Goal: Transaction & Acquisition: Purchase product/service

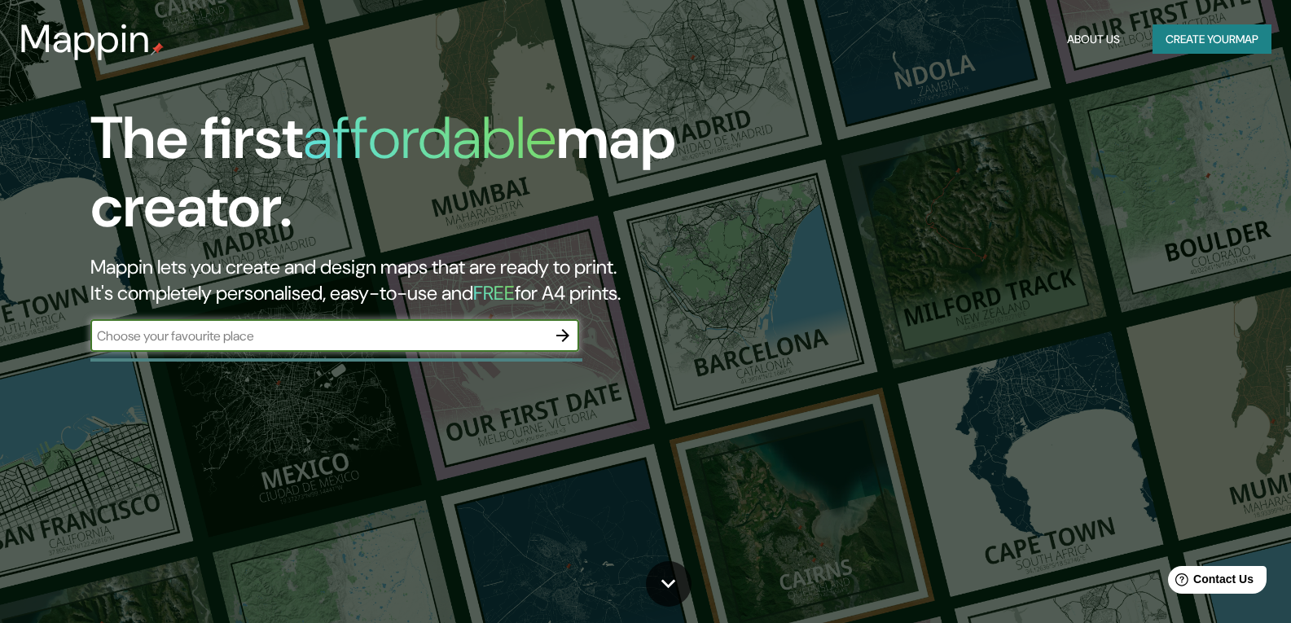
click at [429, 310] on div "The first affordable map creator. Mappin lets you create and design maps that a…" at bounding box center [413, 236] width 775 height 264
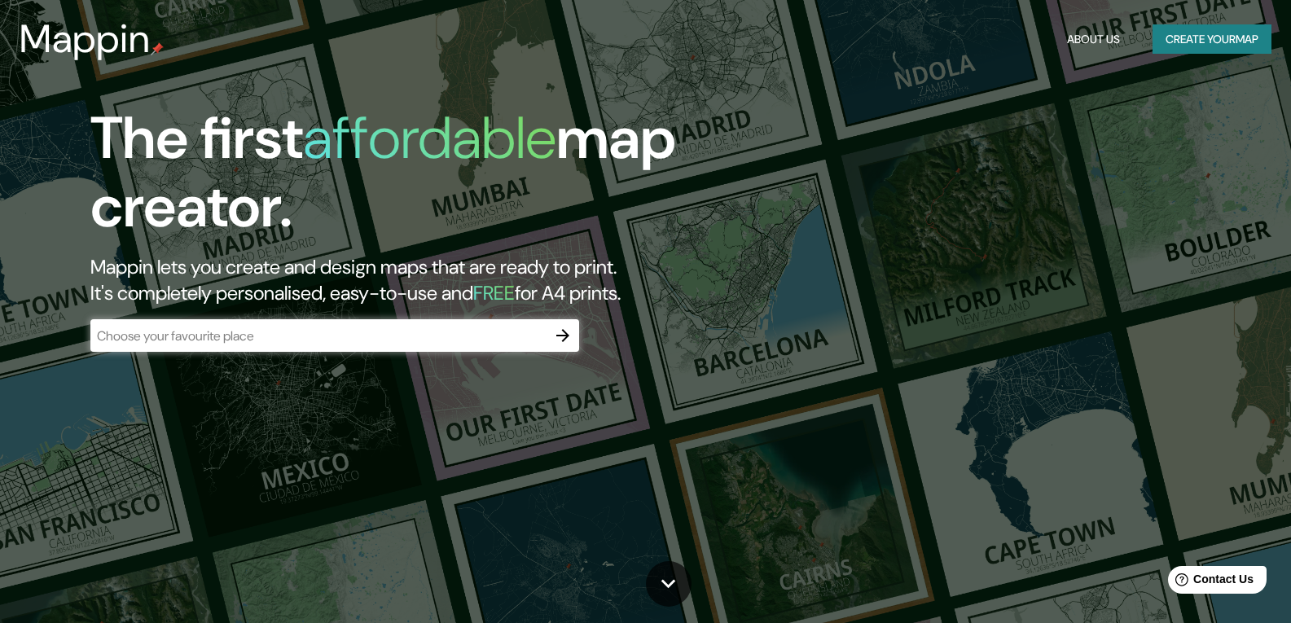
click at [429, 310] on div "The first affordable map creator. Mappin lets you create and design maps that a…" at bounding box center [413, 236] width 775 height 264
click at [486, 348] on div "​" at bounding box center [334, 335] width 489 height 33
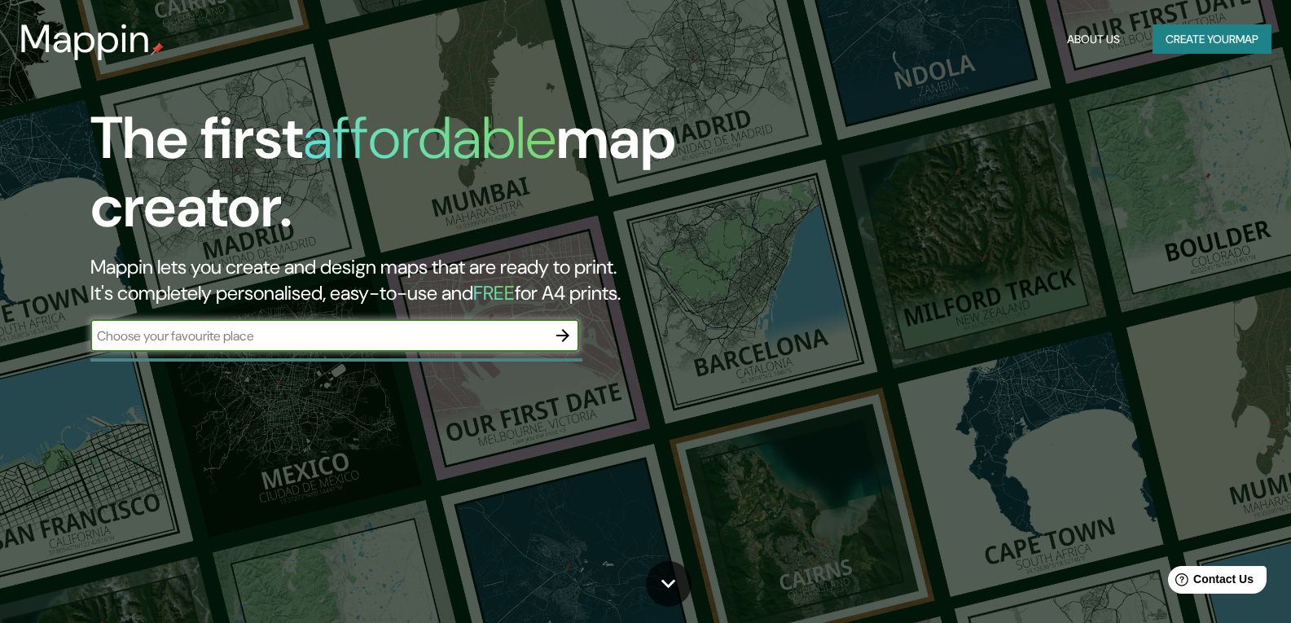
click at [486, 348] on div "​" at bounding box center [334, 335] width 489 height 33
type input "[GEOGRAPHIC_DATA] tolima [GEOGRAPHIC_DATA]"
click at [560, 334] on icon "button" at bounding box center [563, 336] width 20 height 20
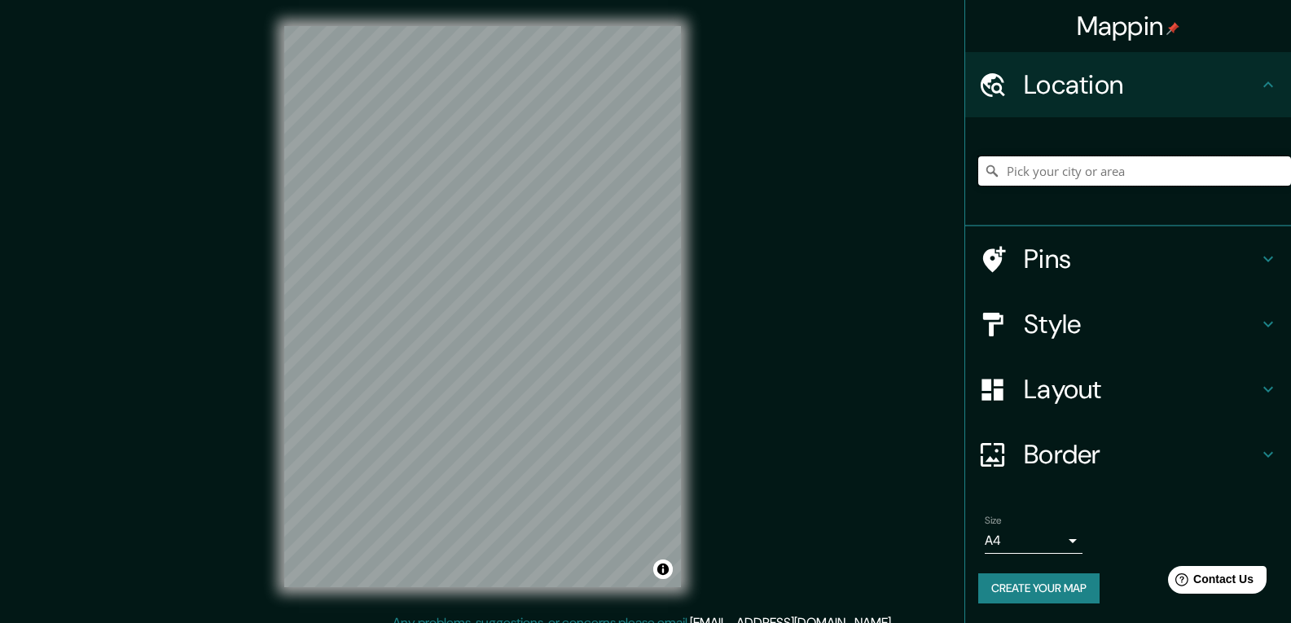
click at [1156, 174] on input "Pick your city or area" at bounding box center [1135, 170] width 313 height 29
click at [1003, 169] on input "Ibagué, [GEOGRAPHIC_DATA], [GEOGRAPHIC_DATA]" at bounding box center [1135, 170] width 313 height 29
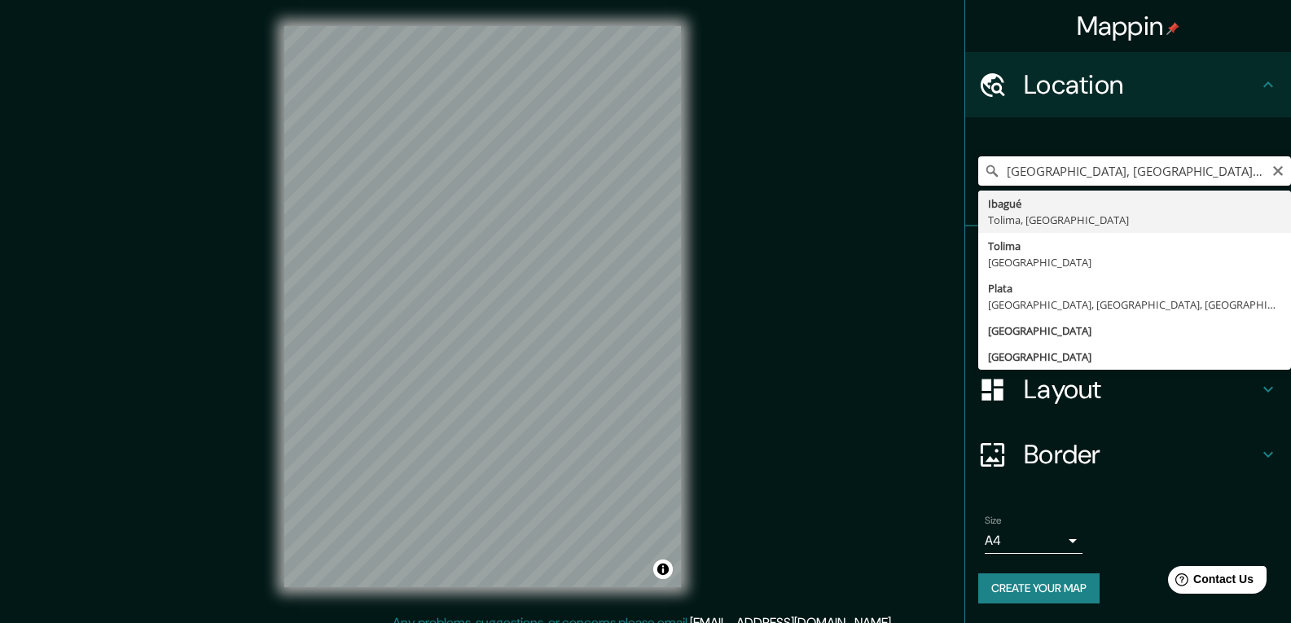
type input "Ibagué, [GEOGRAPHIC_DATA], [GEOGRAPHIC_DATA]"
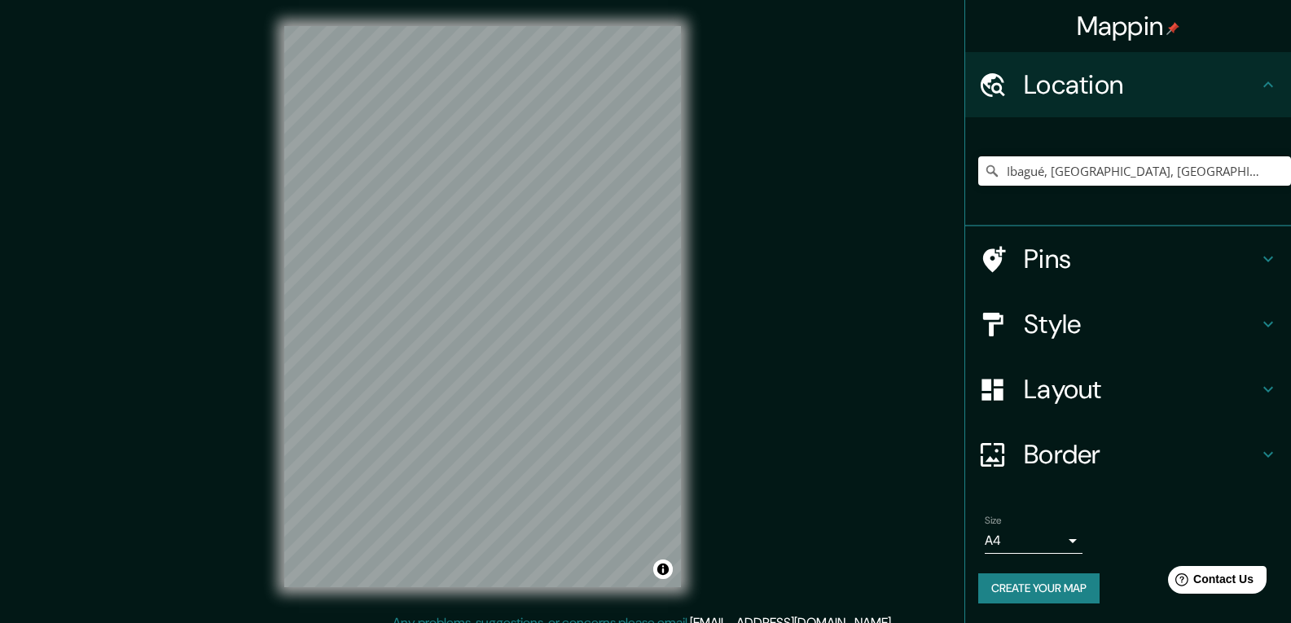
click at [1194, 251] on h4 "Pins" at bounding box center [1141, 259] width 235 height 33
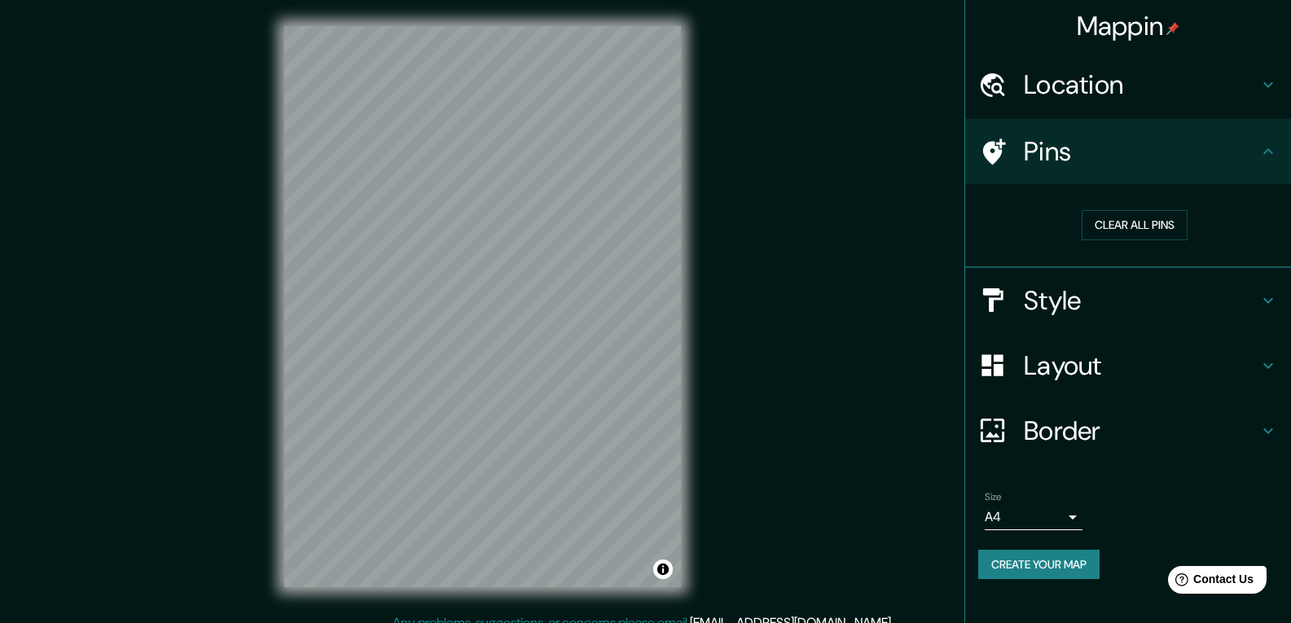
click at [1115, 372] on h4 "Layout" at bounding box center [1141, 366] width 235 height 33
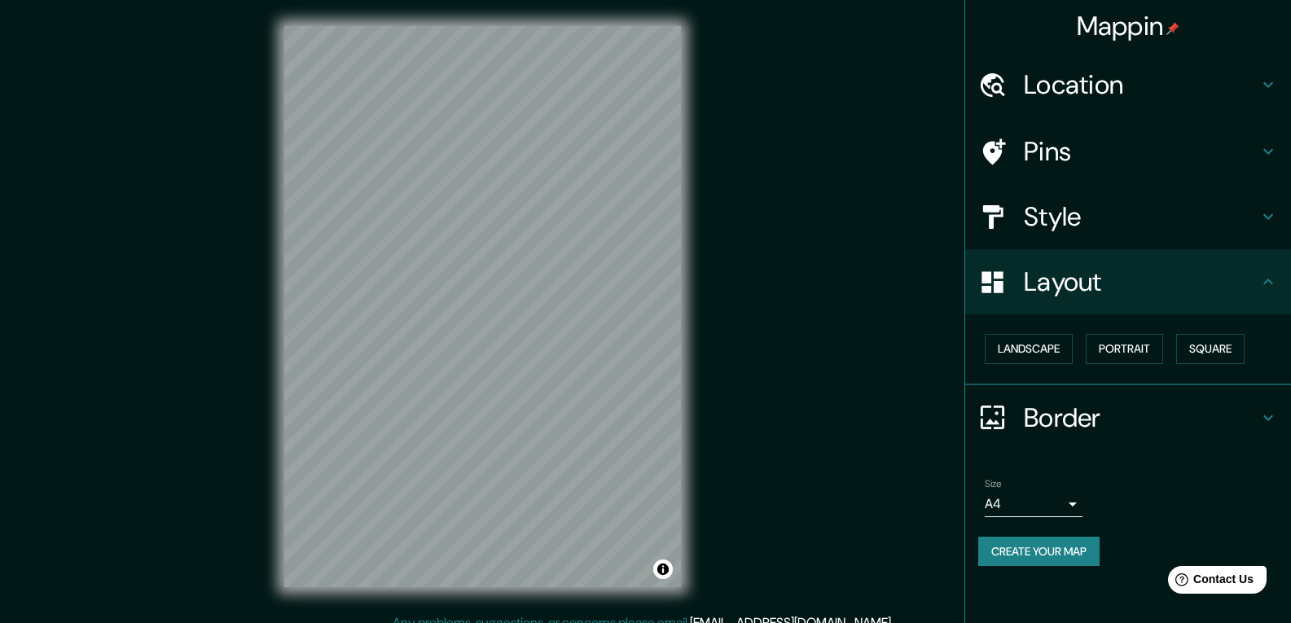
click at [1221, 227] on h4 "Style" at bounding box center [1141, 216] width 235 height 33
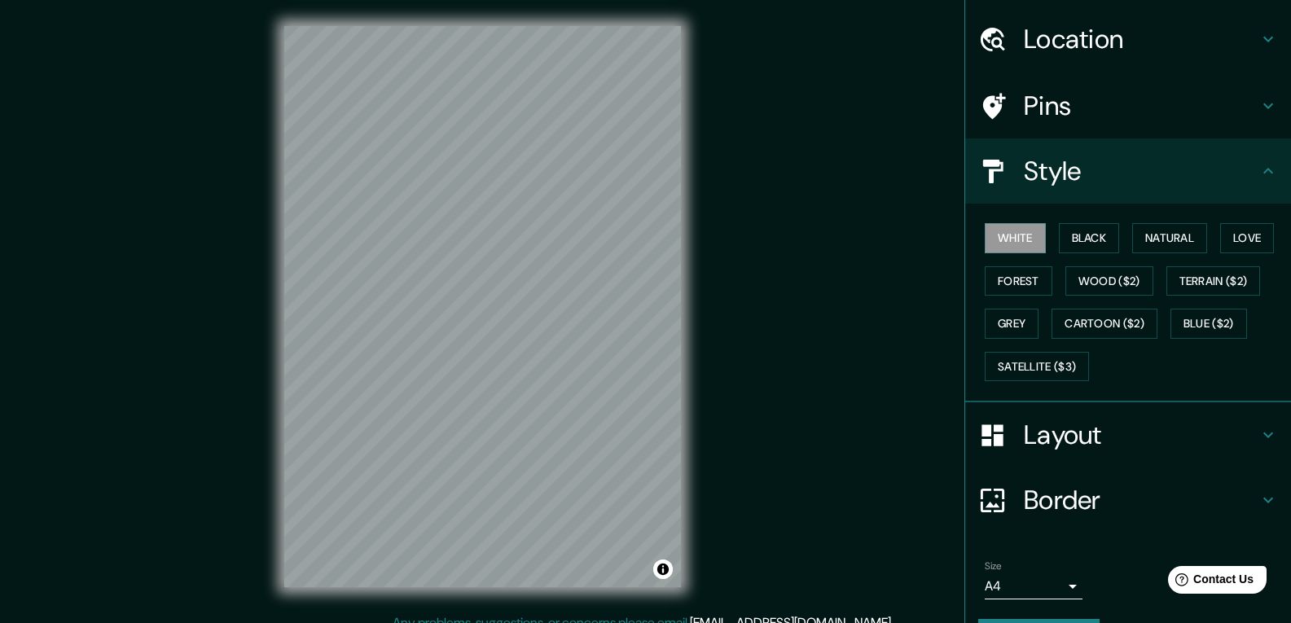
scroll to position [91, 0]
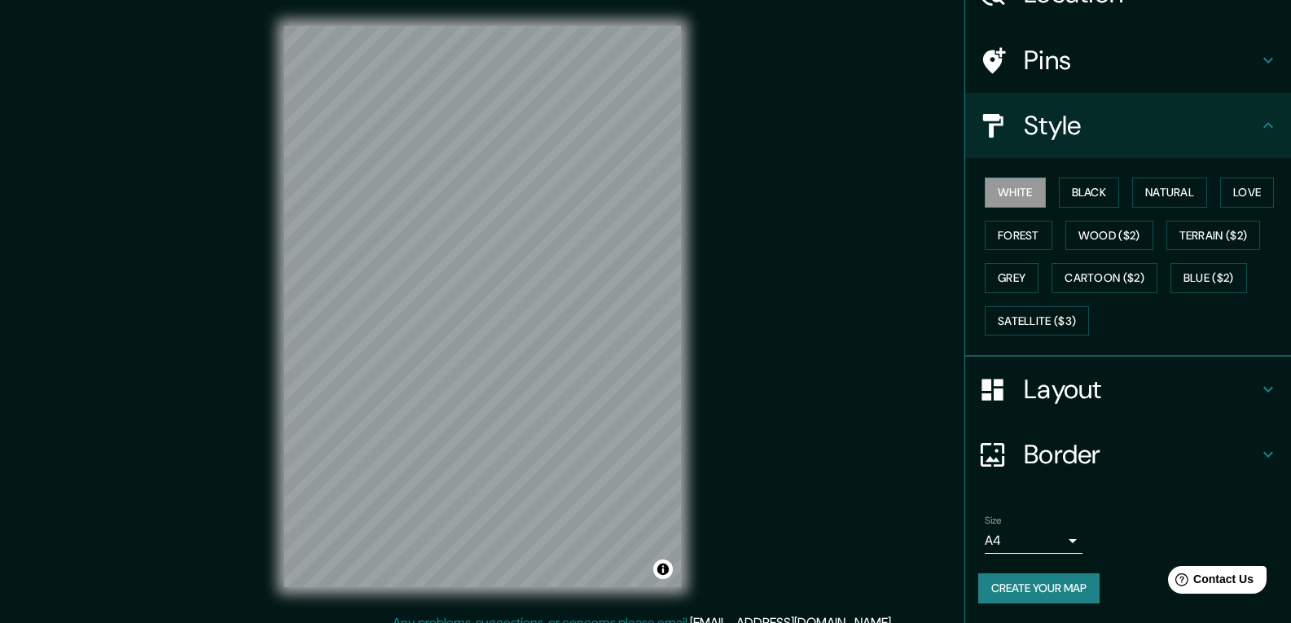
click at [1054, 590] on button "Create your map" at bounding box center [1039, 589] width 121 height 30
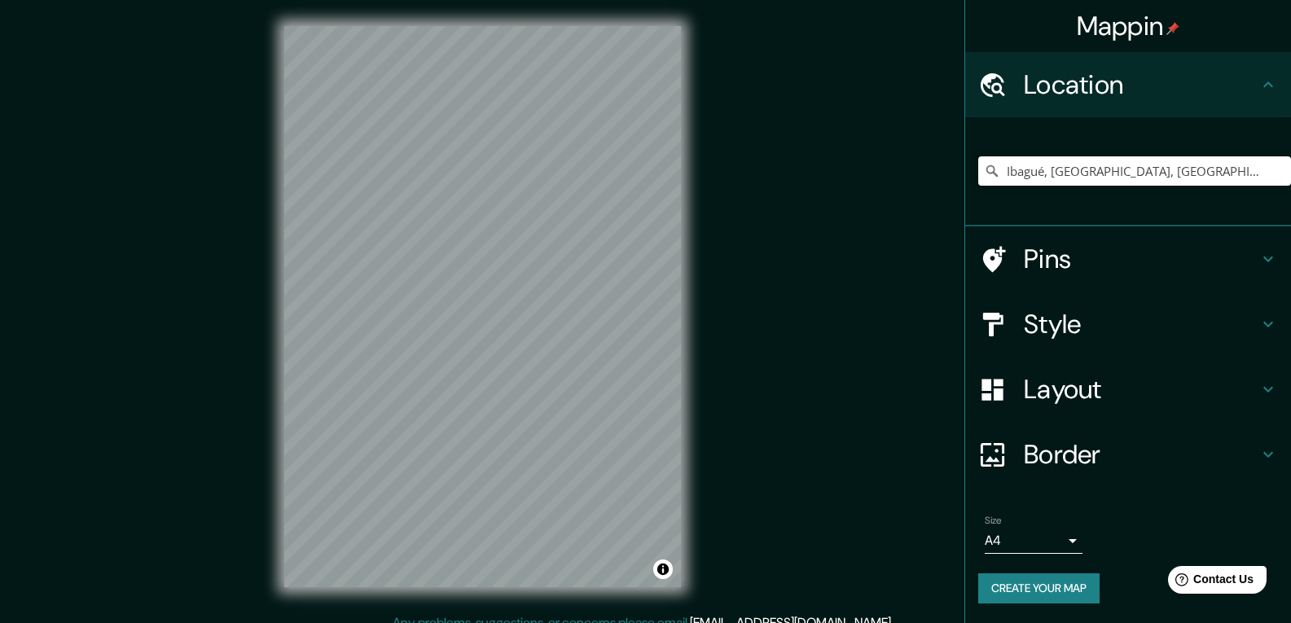
click at [1190, 176] on input "Ibagué, [GEOGRAPHIC_DATA], [GEOGRAPHIC_DATA]" at bounding box center [1135, 170] width 313 height 29
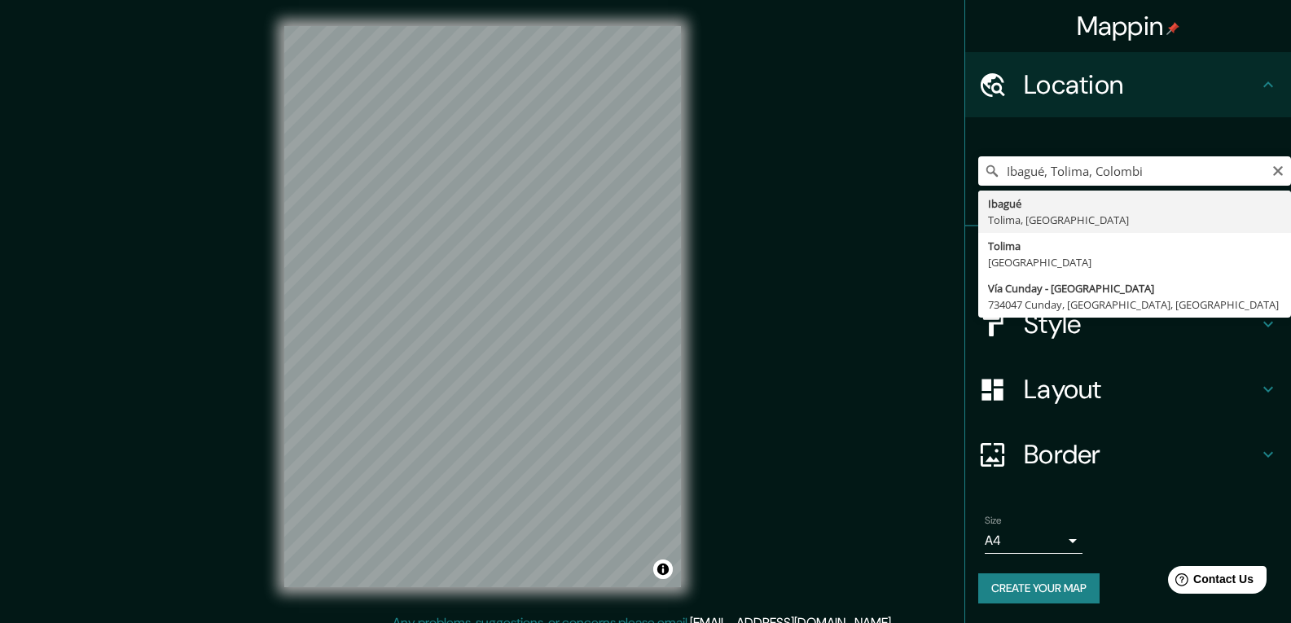
type input "Ibagué, [GEOGRAPHIC_DATA], [GEOGRAPHIC_DATA]"
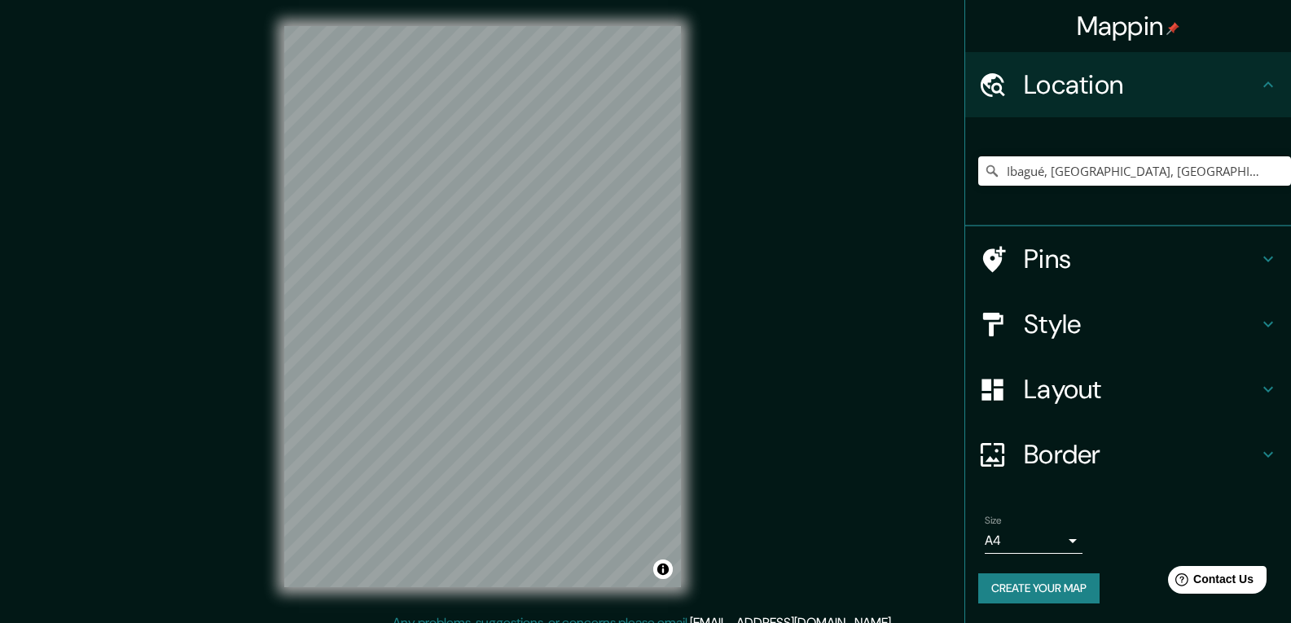
click at [1049, 449] on h4 "Border" at bounding box center [1141, 454] width 235 height 33
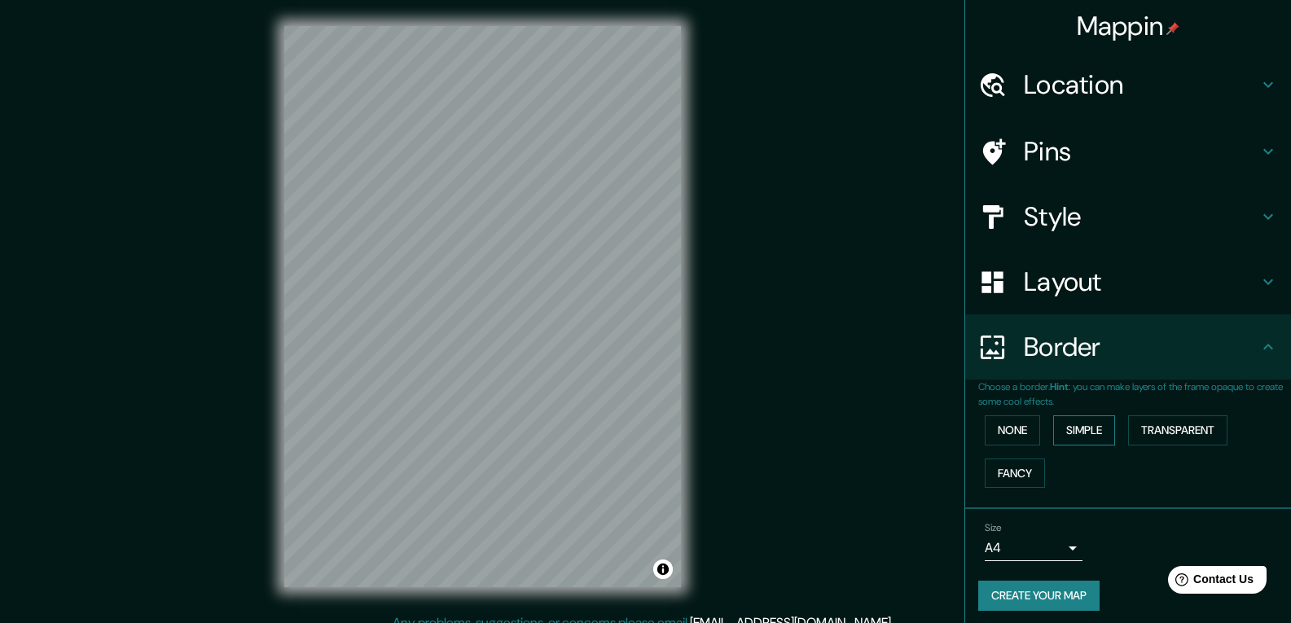
click at [1061, 433] on button "Simple" at bounding box center [1085, 431] width 62 height 30
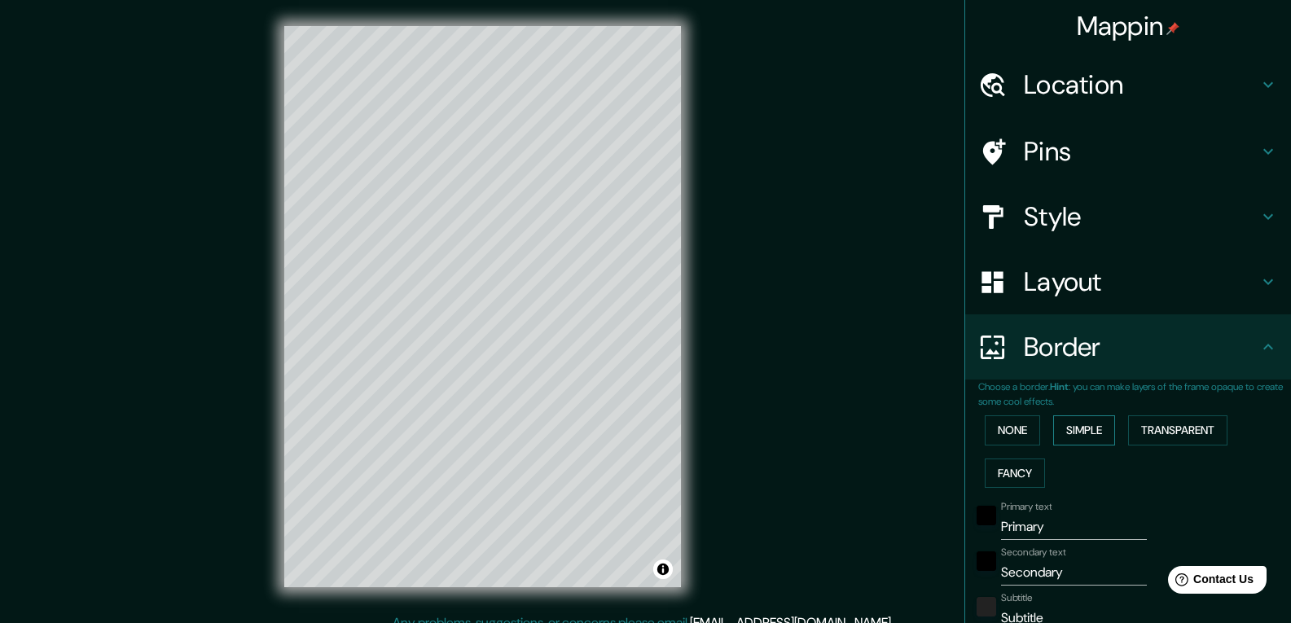
click at [1061, 433] on button "Simple" at bounding box center [1085, 431] width 62 height 30
type input "195"
type input "39"
click at [1022, 442] on button "None" at bounding box center [1012, 431] width 55 height 30
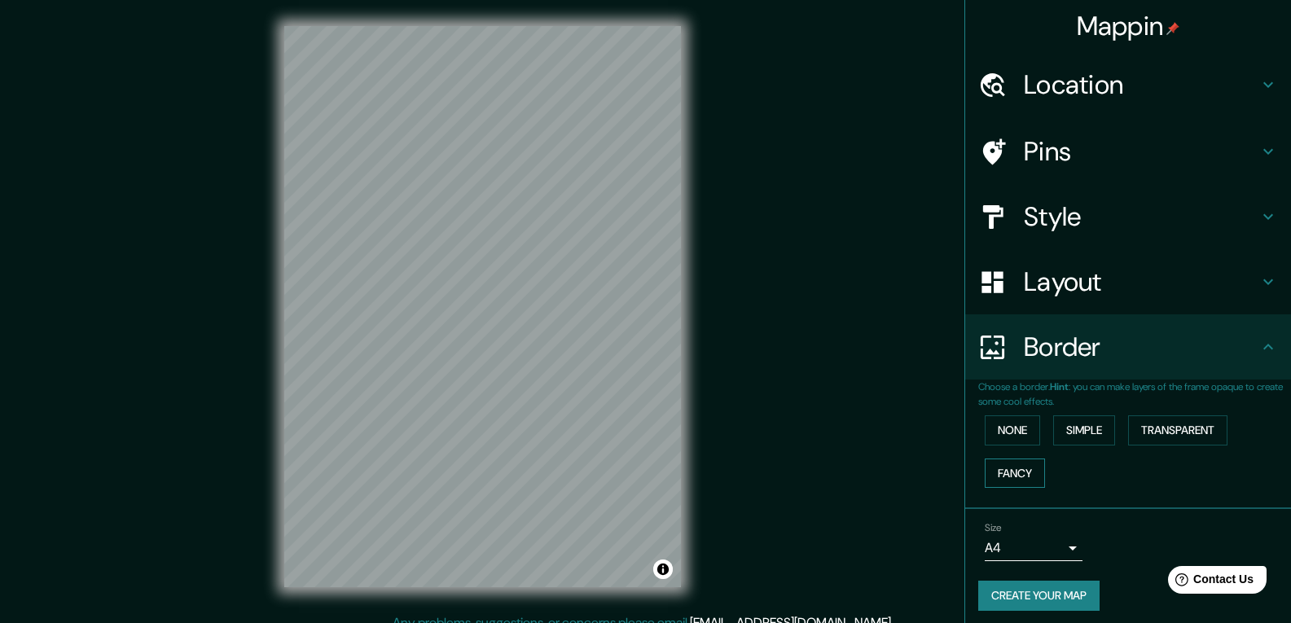
click at [1016, 473] on button "Fancy" at bounding box center [1015, 474] width 60 height 30
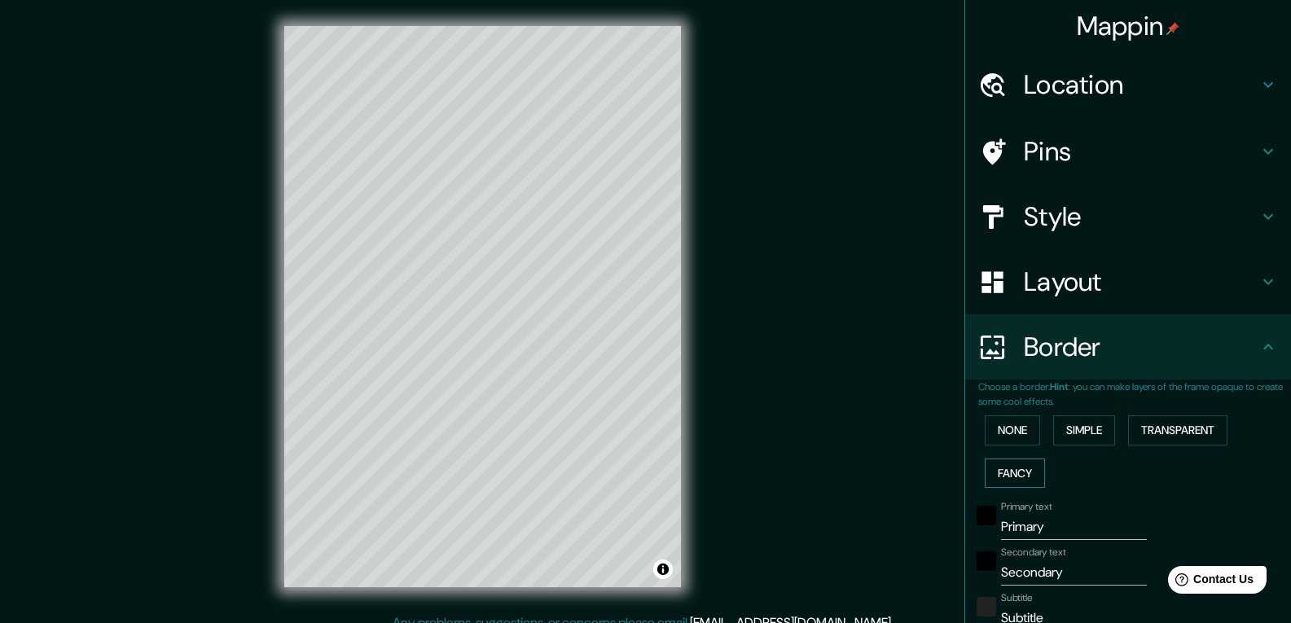
click at [1016, 473] on button "Fancy" at bounding box center [1015, 474] width 60 height 30
type input "195"
type input "39"
type input "19"
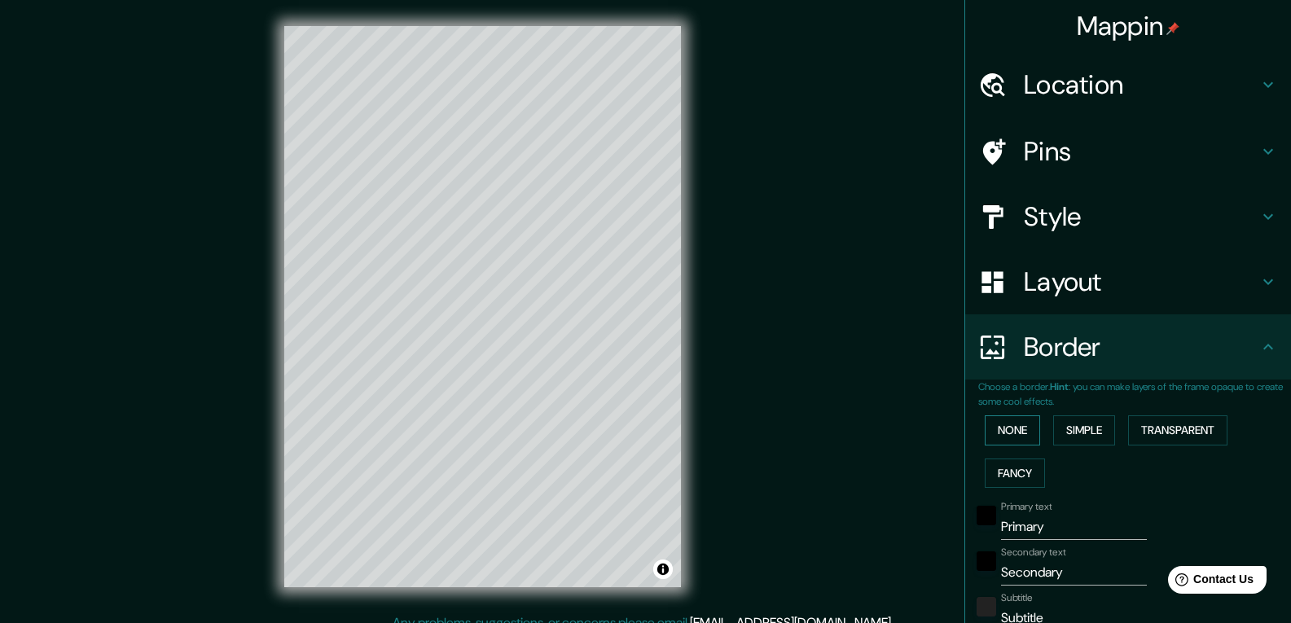
click at [1003, 445] on button "None" at bounding box center [1012, 431] width 55 height 30
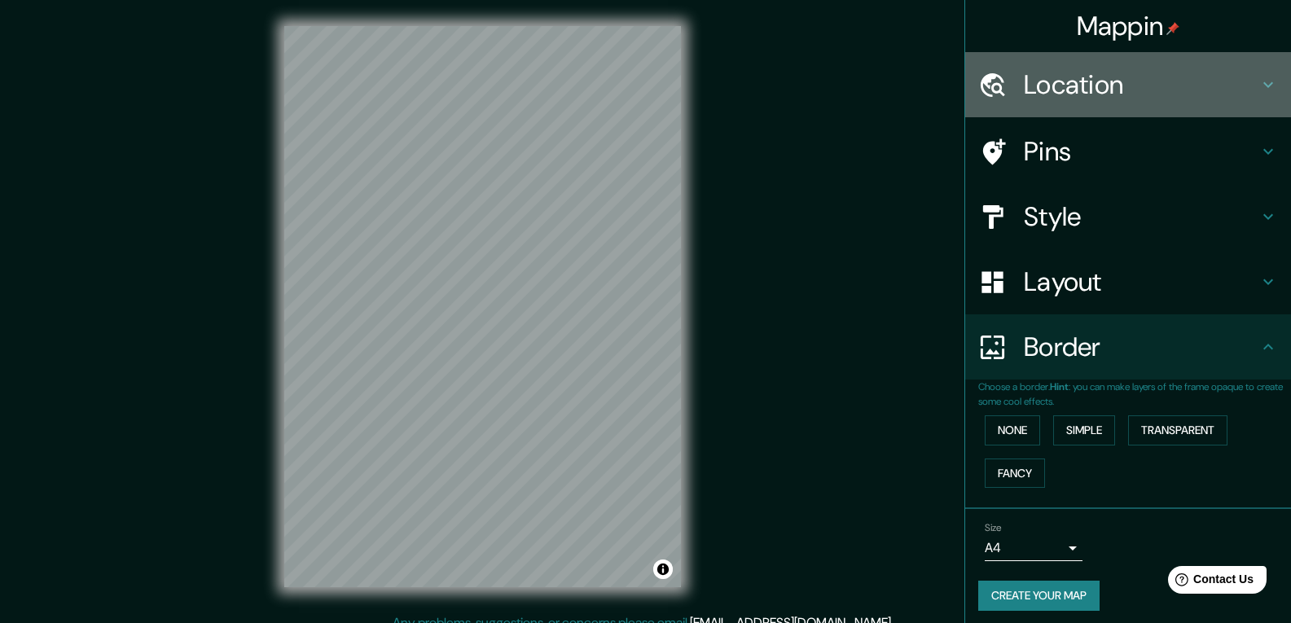
click at [1259, 82] on icon at bounding box center [1269, 85] width 20 height 20
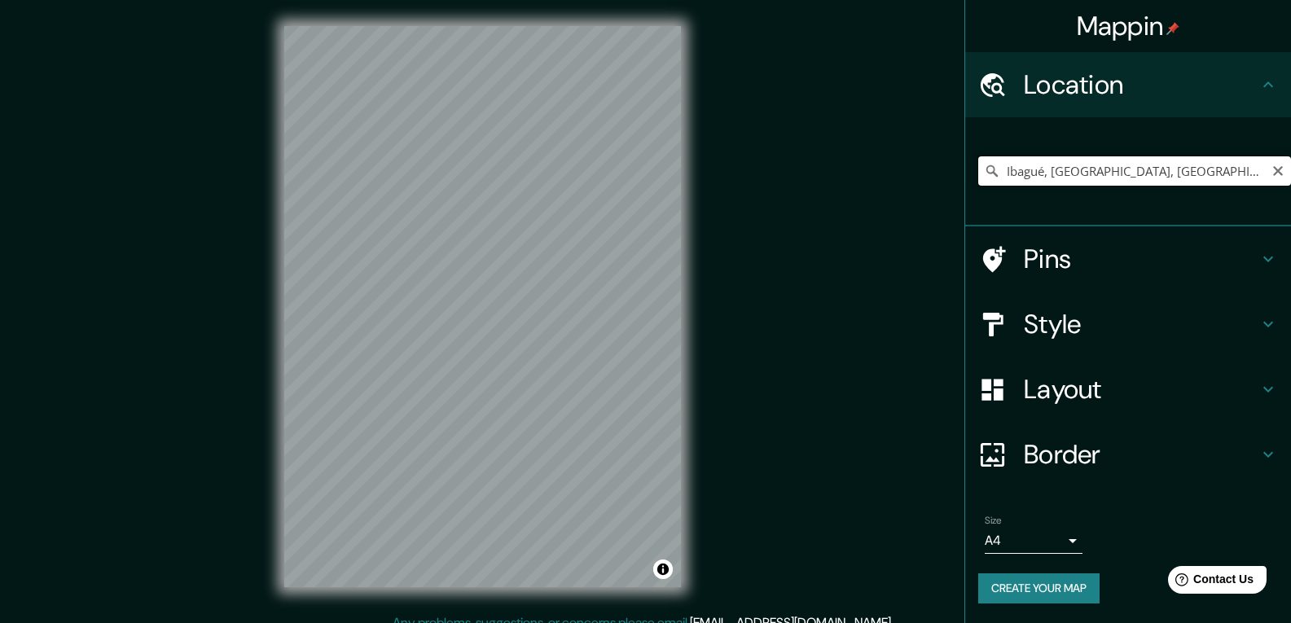
click at [1153, 161] on input "Ibagué, [GEOGRAPHIC_DATA], [GEOGRAPHIC_DATA]" at bounding box center [1135, 170] width 313 height 29
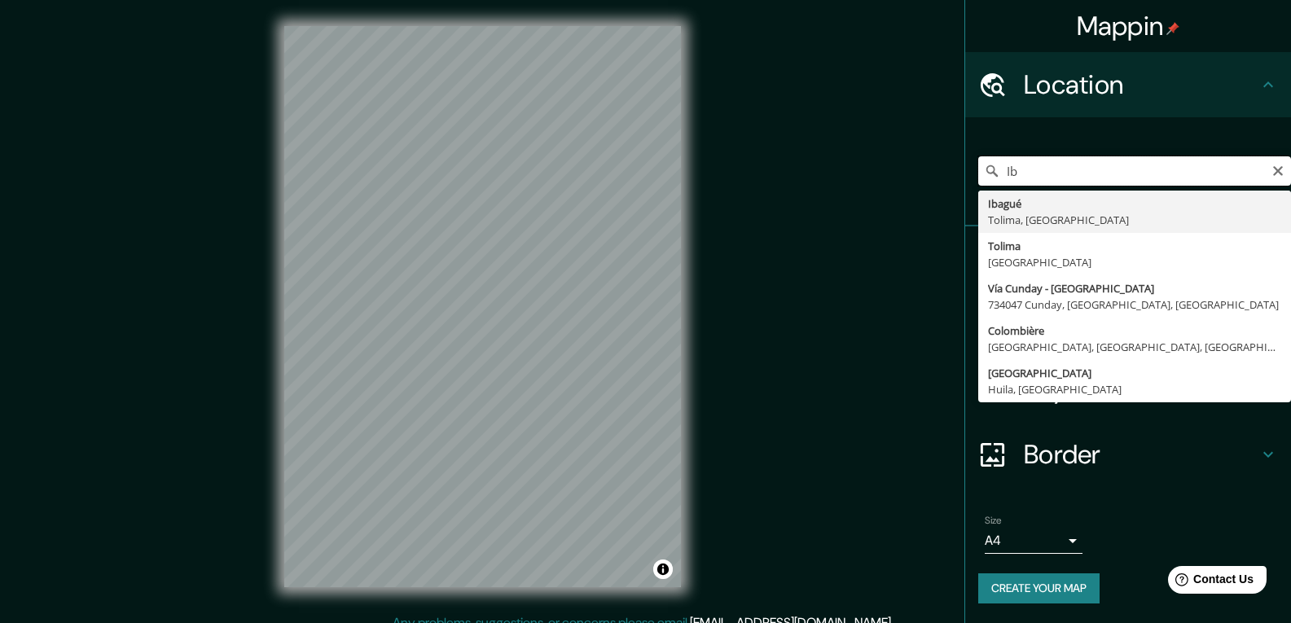
type input "I"
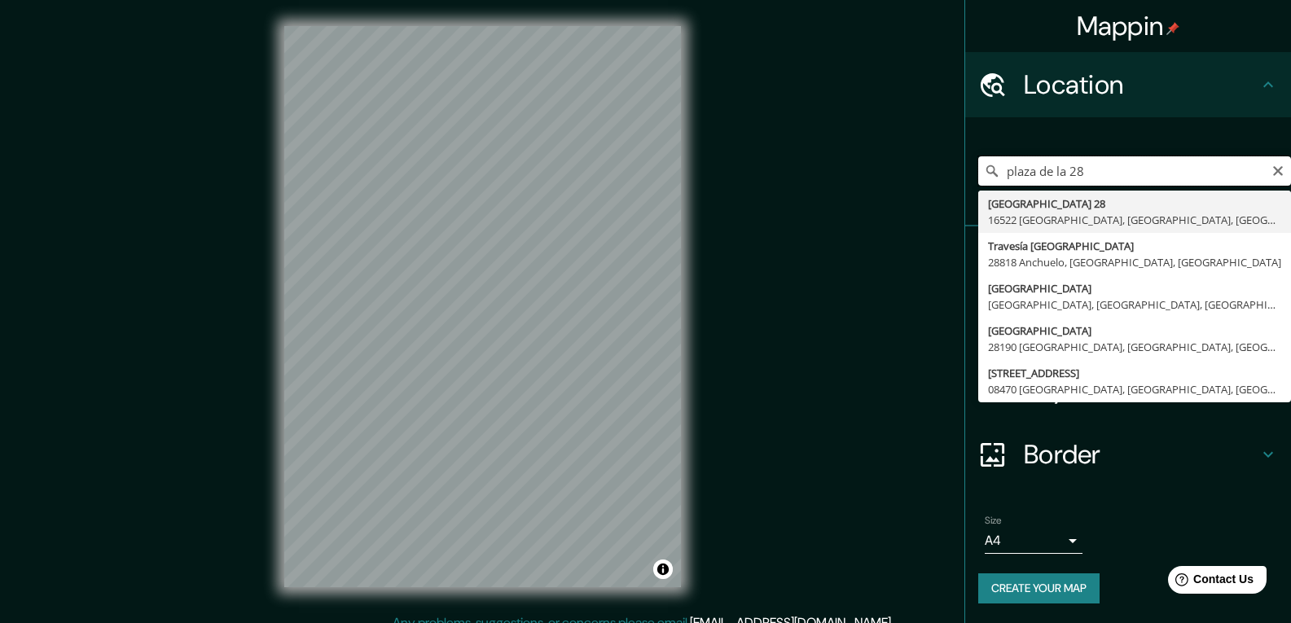
click at [1124, 164] on input "plaza de la 28" at bounding box center [1135, 170] width 313 height 29
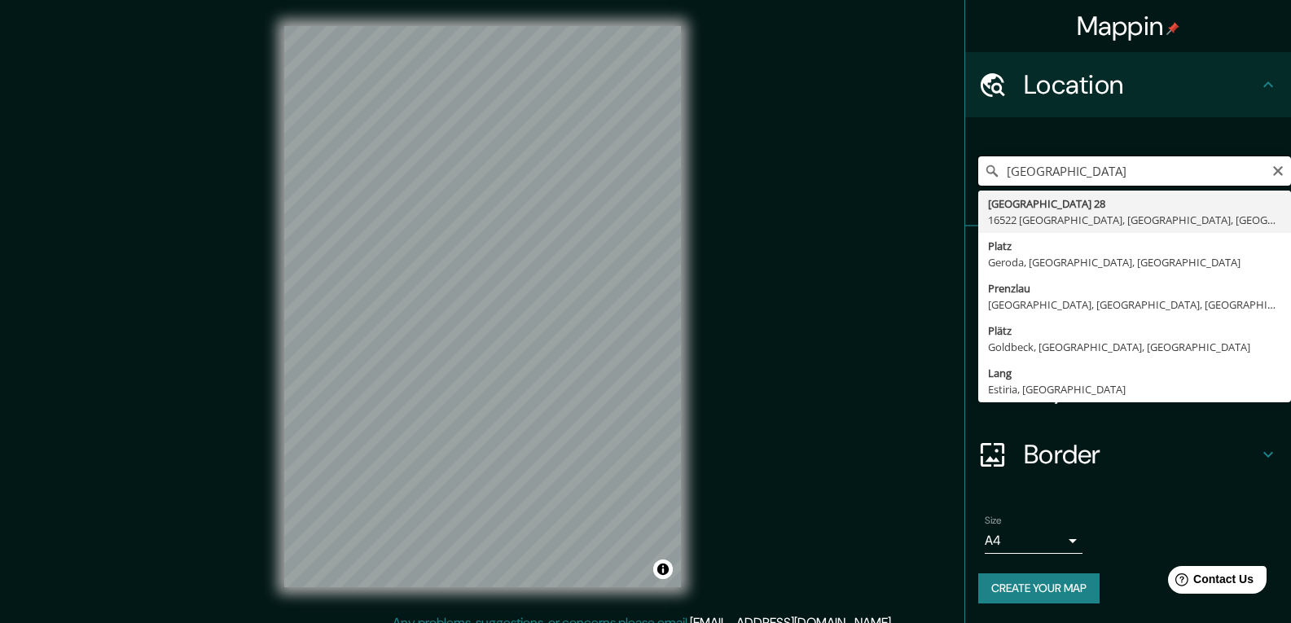
type input "[GEOGRAPHIC_DATA]"
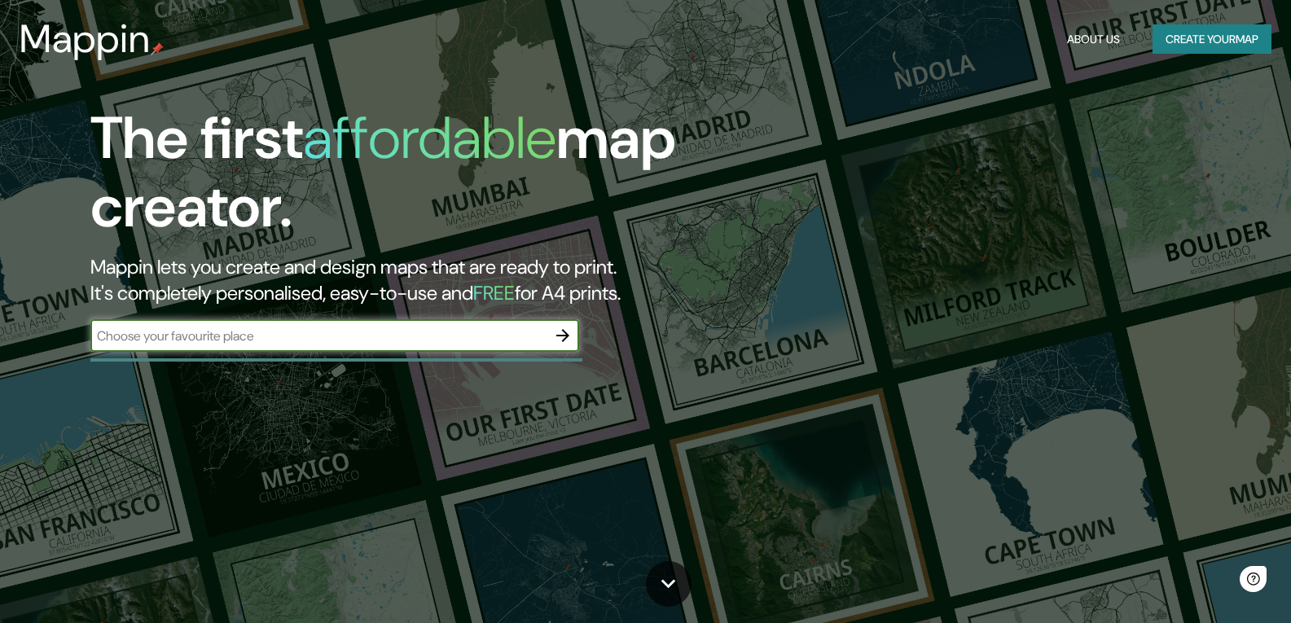
click at [398, 341] on input "text" at bounding box center [318, 336] width 456 height 19
type input "plaza de mercado- la 28 ibague"
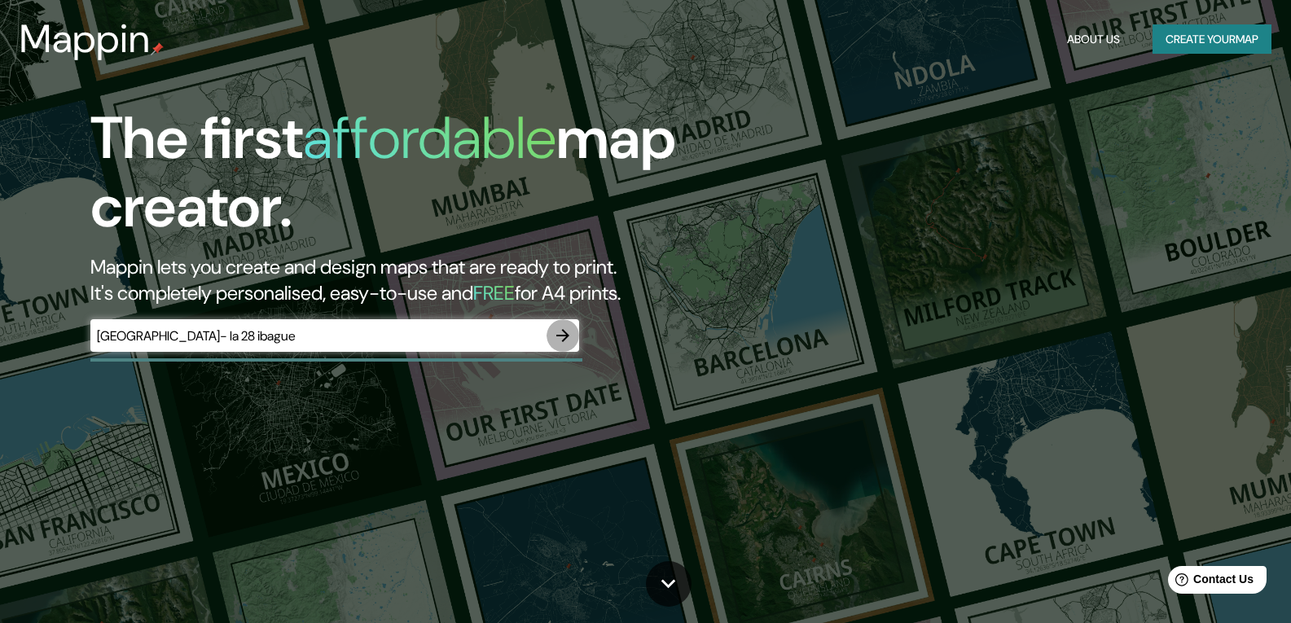
click at [563, 332] on icon "button" at bounding box center [563, 336] width 20 height 20
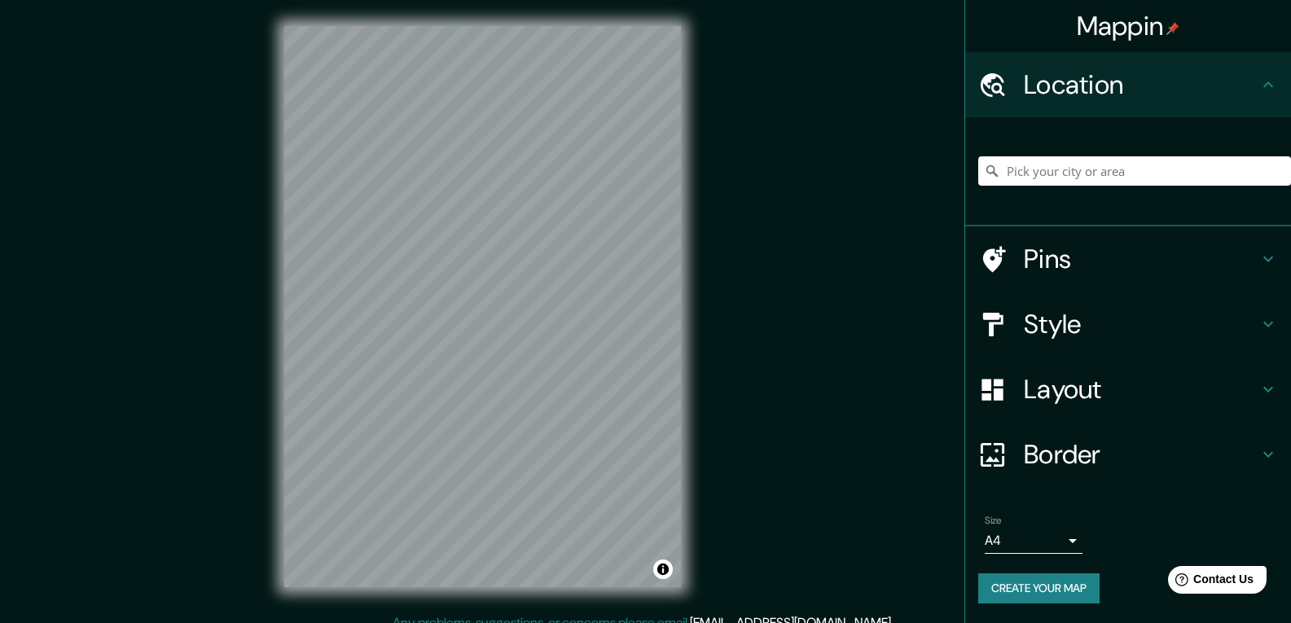
drag, startPoint x: 1137, startPoint y: 152, endPoint x: 1140, endPoint y: 165, distance: 14.1
click at [1139, 152] on div at bounding box center [1135, 170] width 313 height 81
click at [1136, 196] on div at bounding box center [1135, 170] width 313 height 81
click at [1134, 174] on input "Pick your city or area" at bounding box center [1135, 170] width 313 height 29
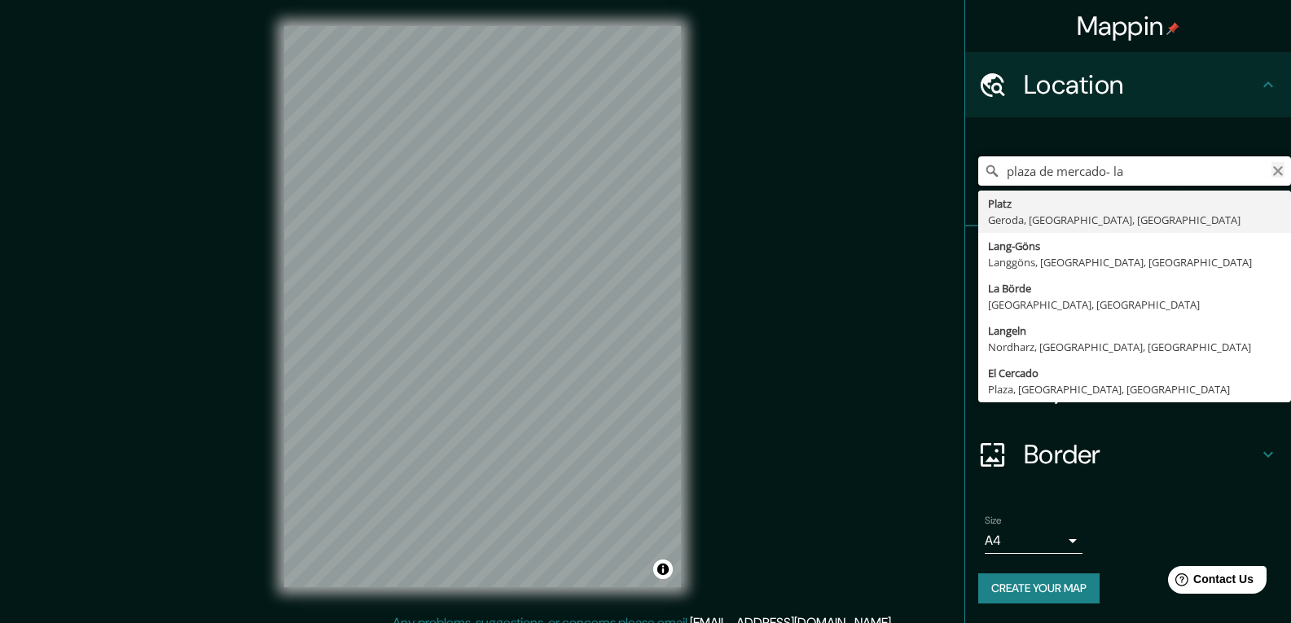
type input "plaza de mercado- la"
click at [1275, 167] on icon "Clear" at bounding box center [1279, 171] width 10 height 10
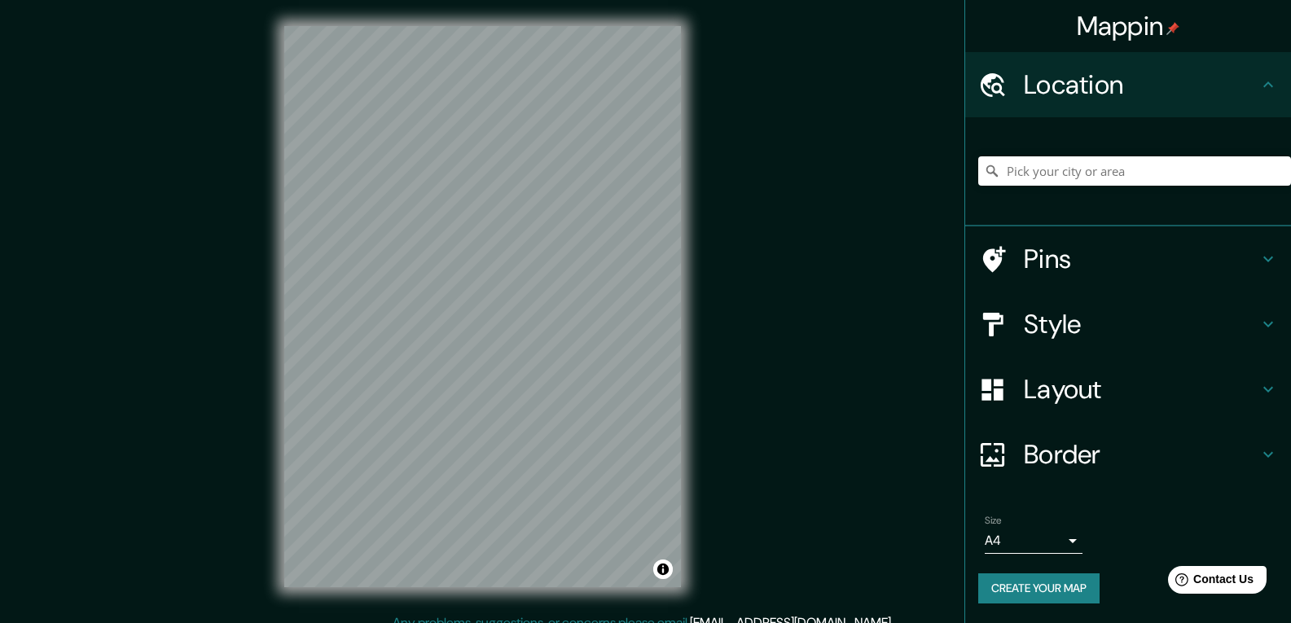
click at [1266, 73] on div "Location" at bounding box center [1129, 84] width 326 height 65
click at [1265, 77] on icon at bounding box center [1269, 85] width 20 height 20
